Goal: Navigation & Orientation: Find specific page/section

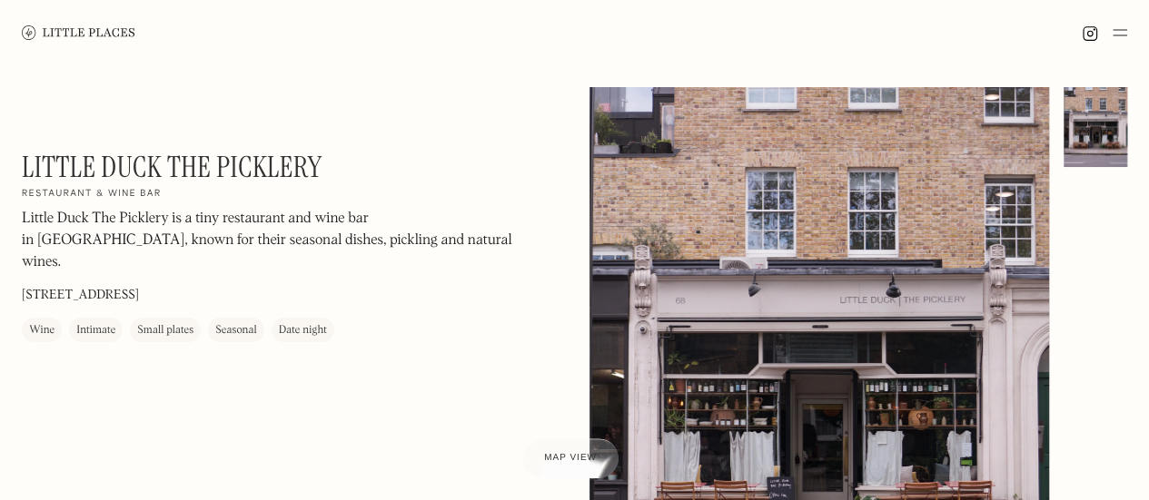
scroll to position [113, 0]
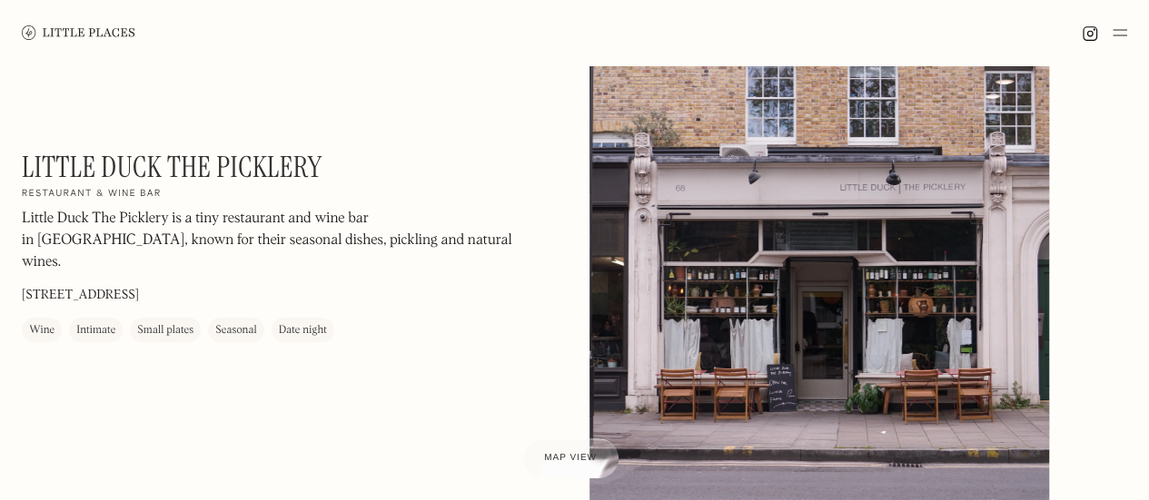
click at [1123, 34] on img at bounding box center [1120, 33] width 15 height 22
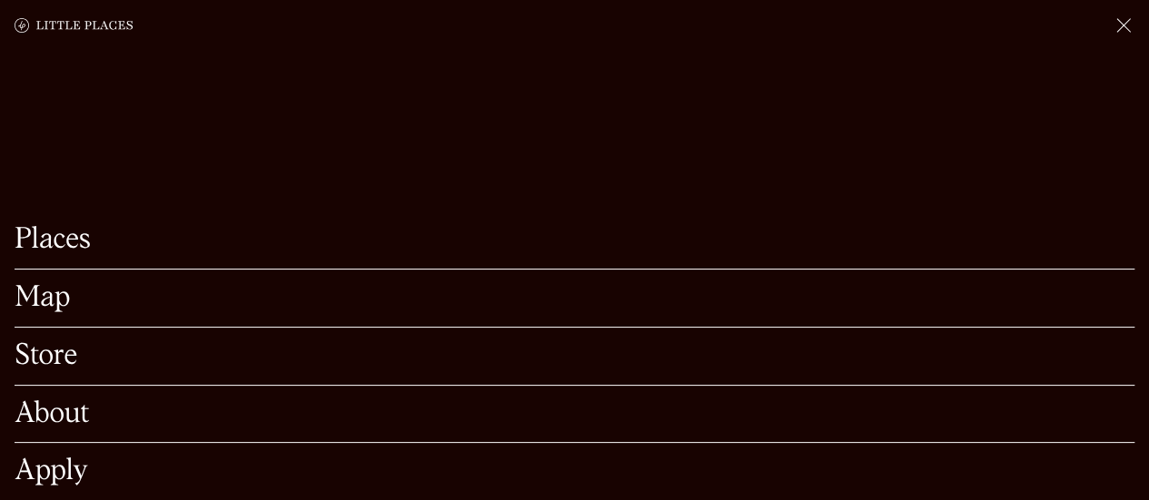
click at [76, 226] on link "Places" at bounding box center [575, 240] width 1120 height 28
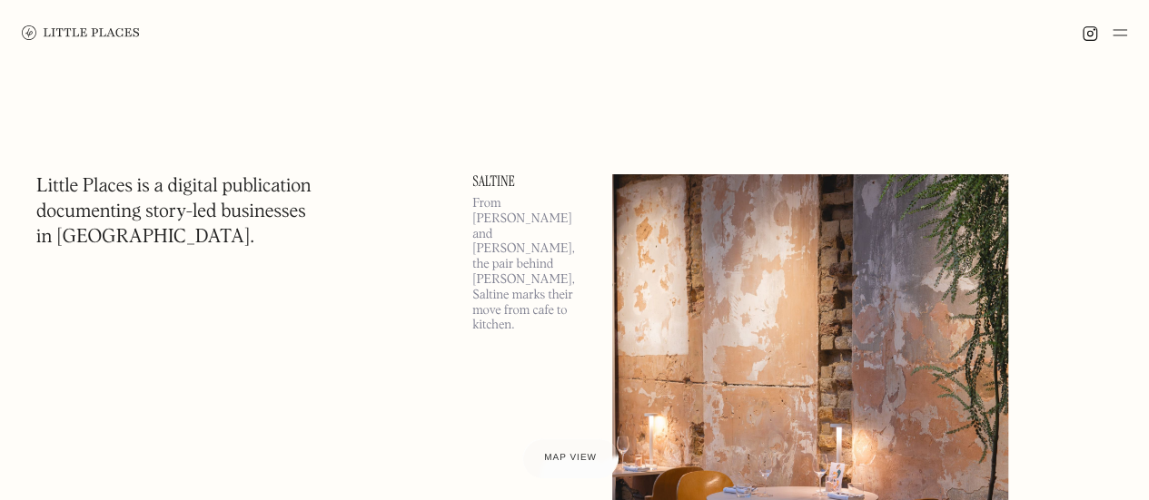
click at [1115, 29] on img at bounding box center [1120, 33] width 15 height 22
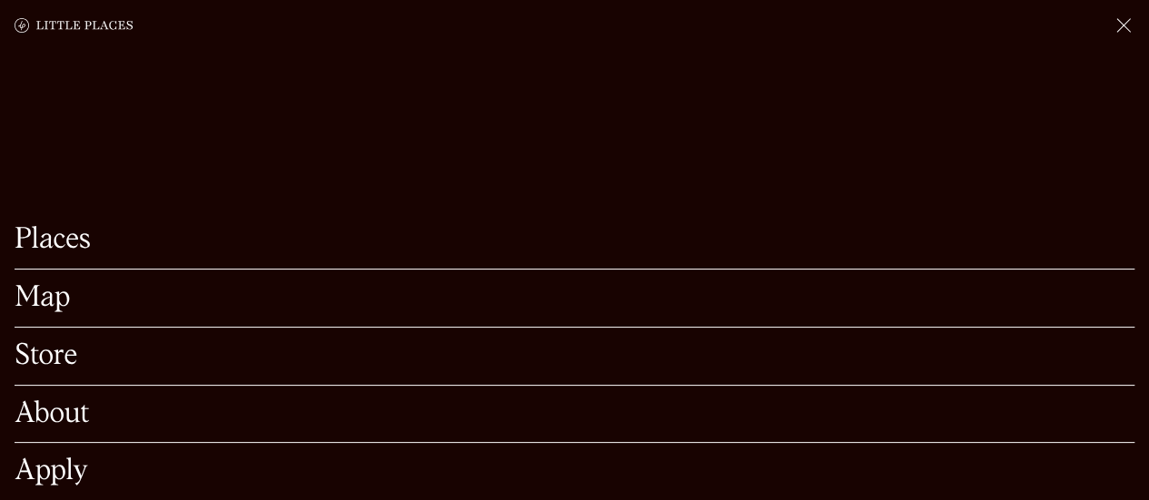
click at [61, 284] on link "Map" at bounding box center [575, 298] width 1120 height 28
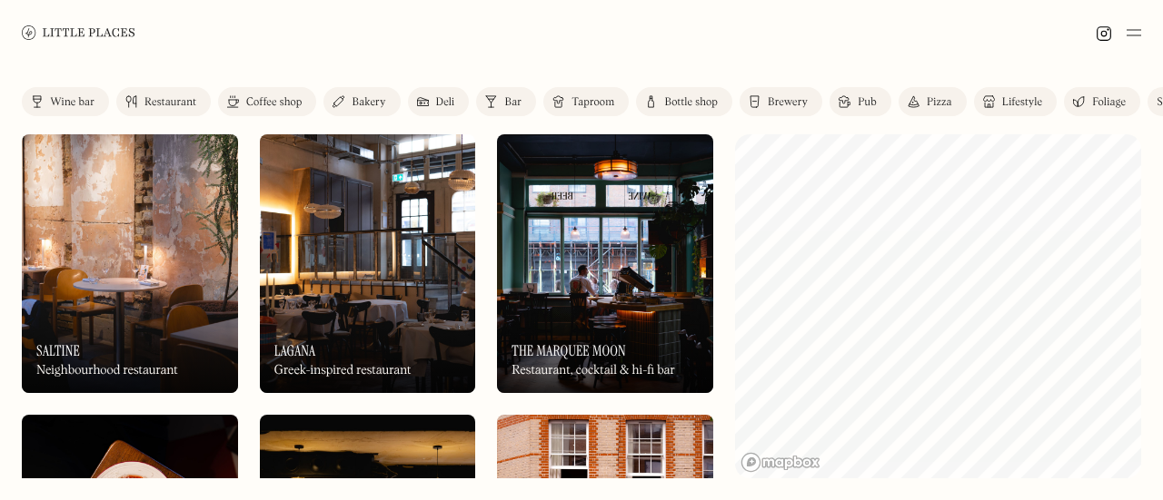
click at [154, 108] on div "Restaurant" at bounding box center [170, 102] width 52 height 11
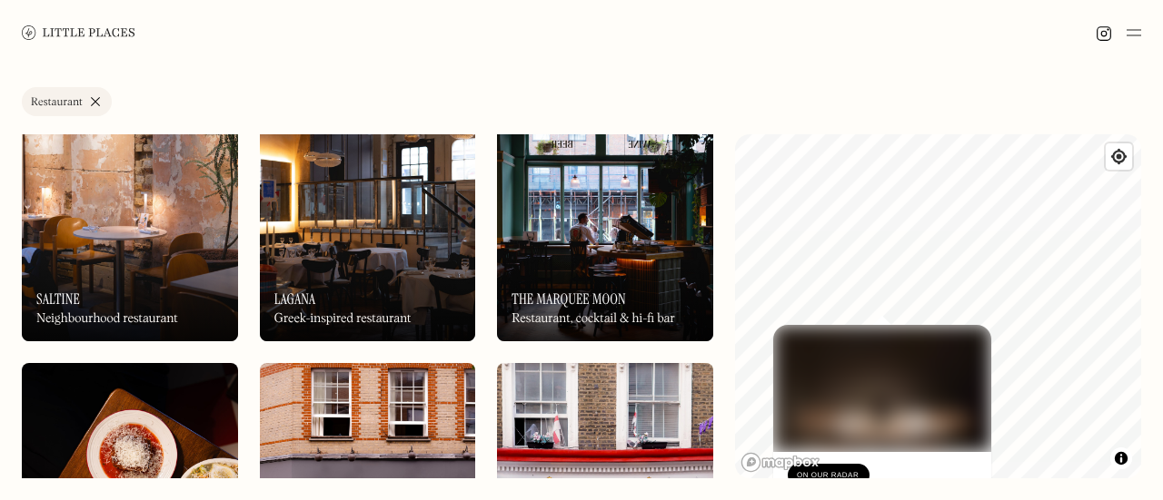
click at [908, 463] on div "On Our Radar Sollip Korean inspired, modern European restaurant" at bounding box center [882, 502] width 218 height 100
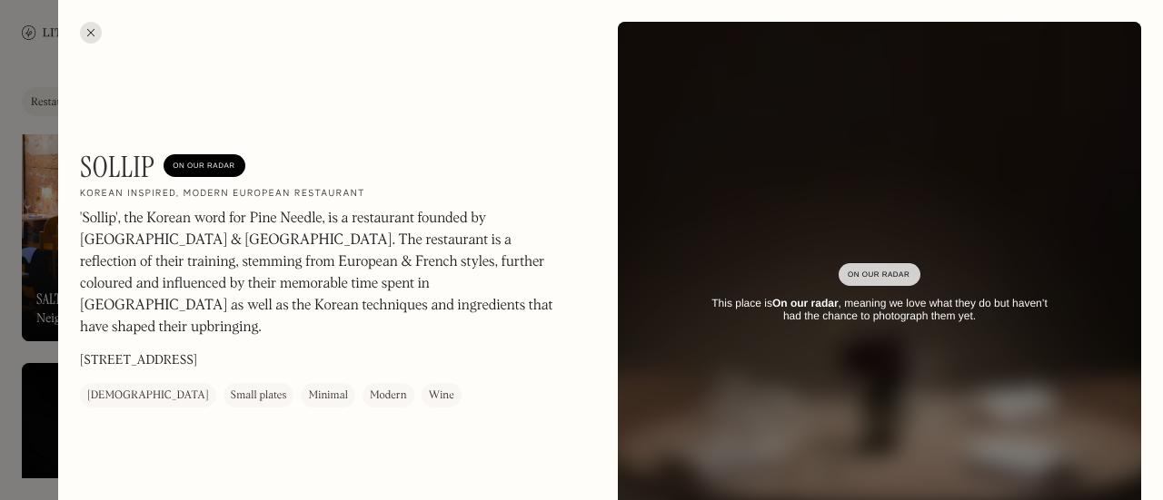
click at [91, 35] on div at bounding box center [91, 33] width 22 height 22
